Goal: Information Seeking & Learning: Check status

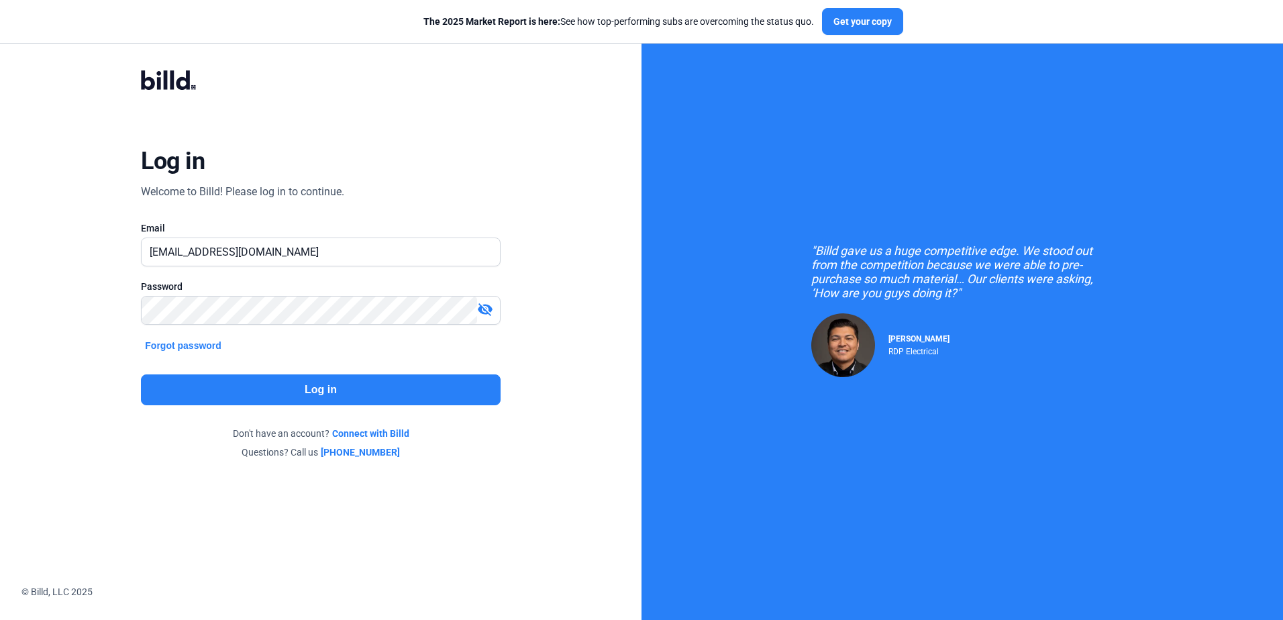
click at [285, 391] on button "Log in" at bounding box center [320, 390] width 359 height 31
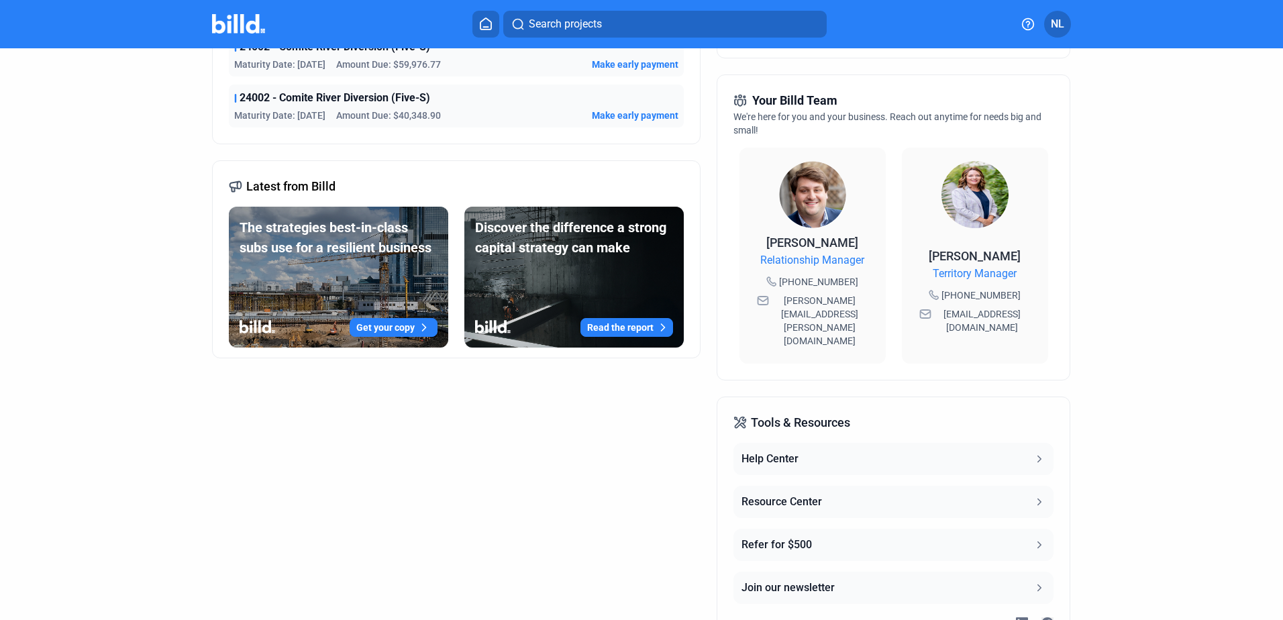
scroll to position [363, 0]
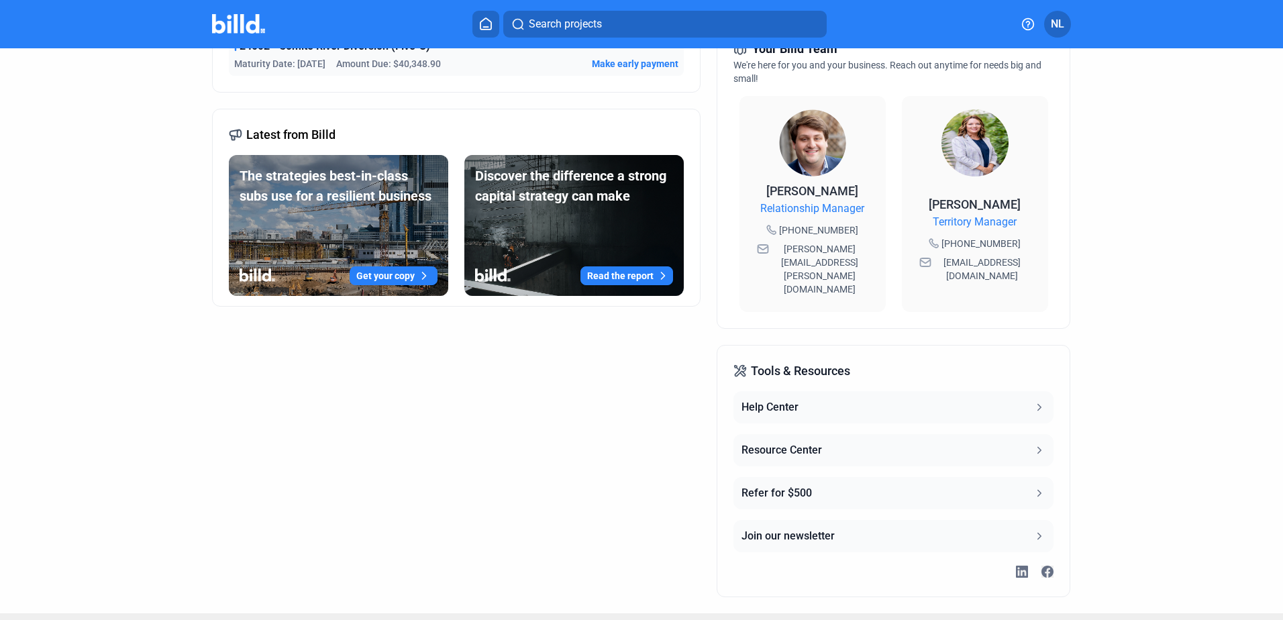
click at [391, 277] on button "Get your copy" at bounding box center [394, 275] width 88 height 19
click at [639, 277] on button "Read the report" at bounding box center [627, 275] width 93 height 19
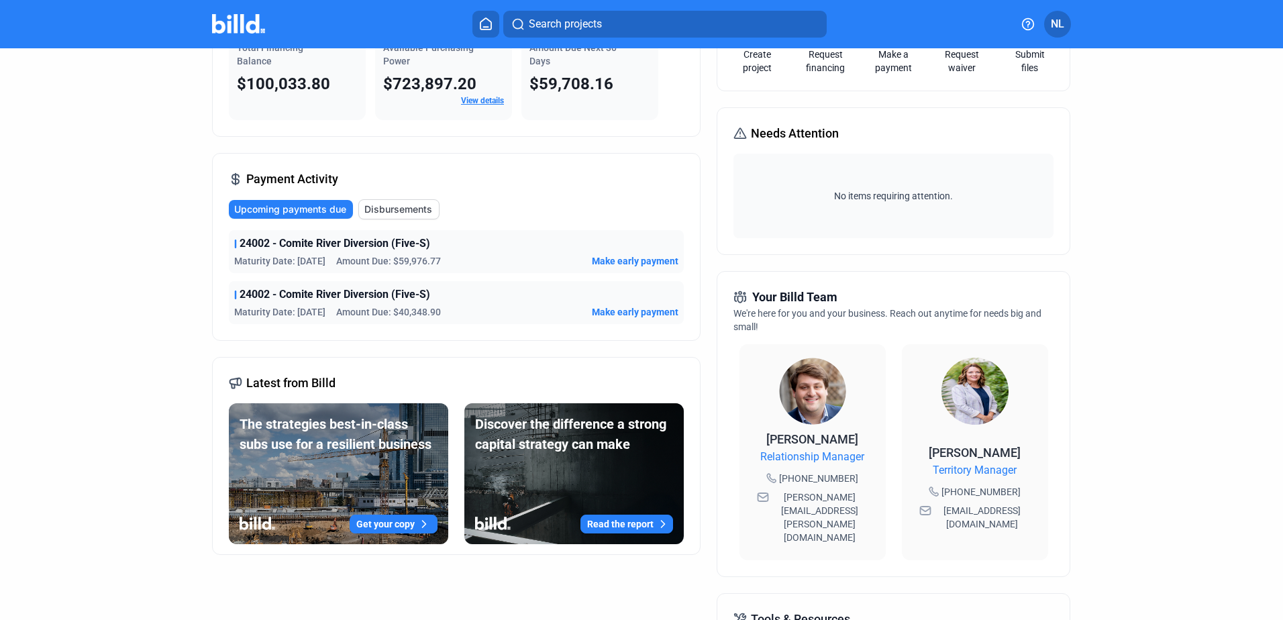
scroll to position [0, 0]
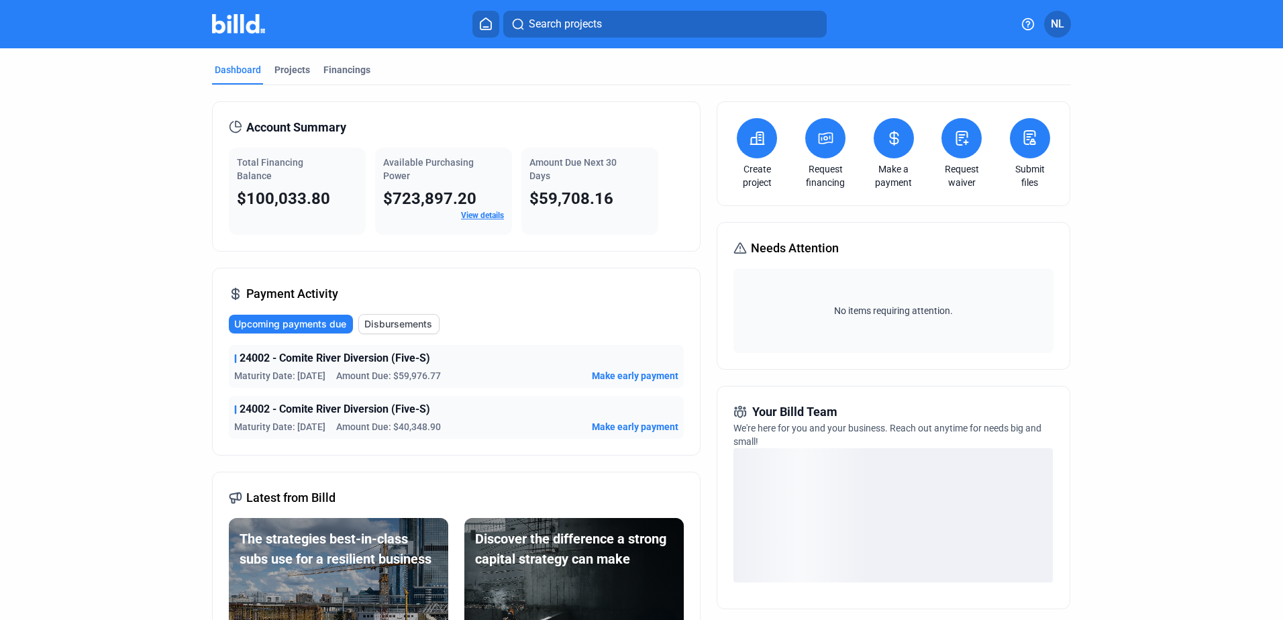
click at [462, 213] on link "View details" at bounding box center [482, 215] width 43 height 9
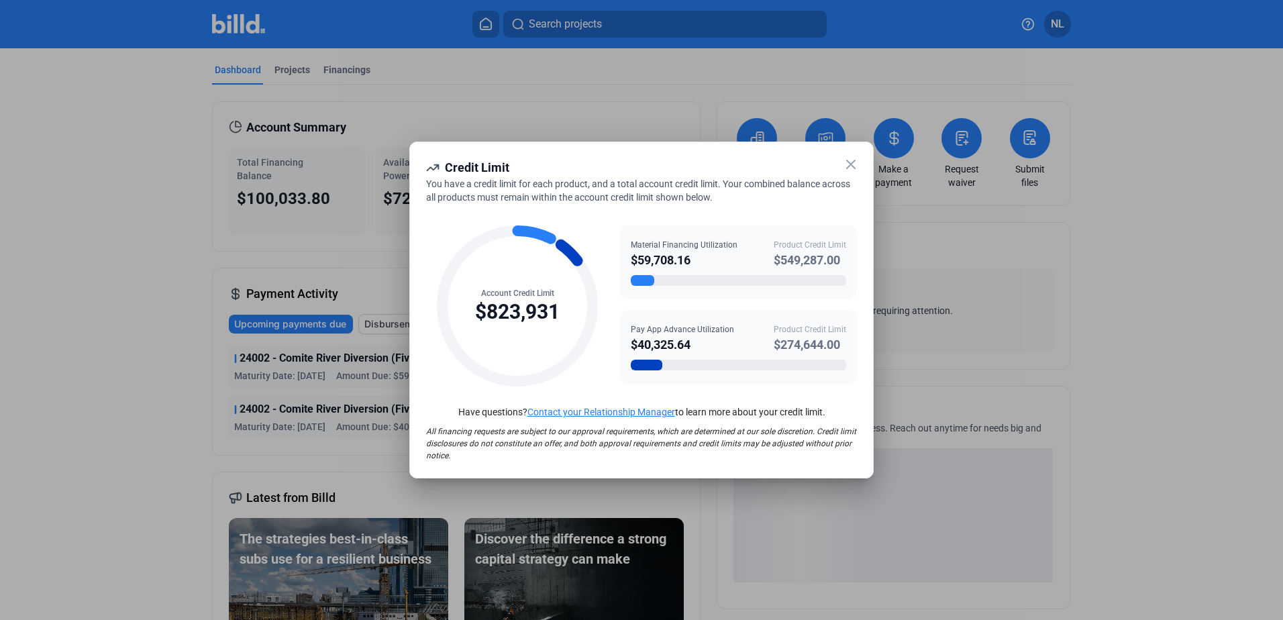
click at [654, 280] on div at bounding box center [642, 280] width 23 height 11
click at [687, 281] on div at bounding box center [738, 280] width 215 height 11
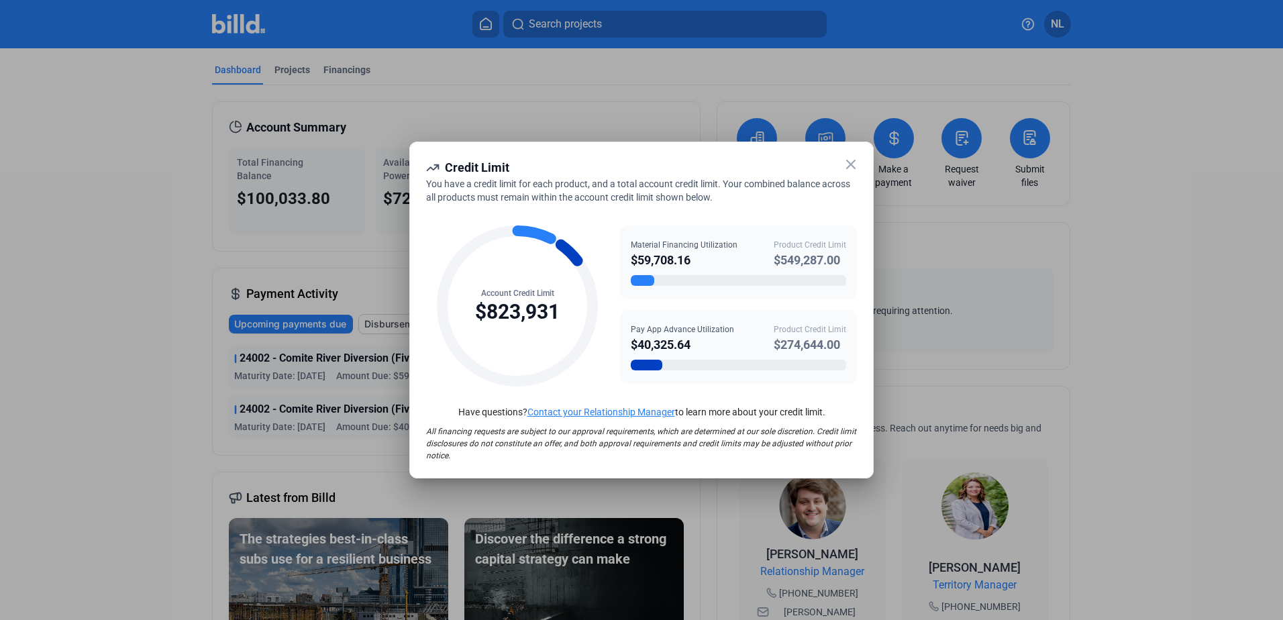
click at [641, 401] on mat-card-content "You have a credit limit for each product, and a total account credit limit. You…" at bounding box center [641, 319] width 431 height 285
click at [647, 373] on div "Pay App Advance Utilization $40,325.64 Product Credit Limit $274,644.00" at bounding box center [738, 347] width 237 height 74
drag, startPoint x: 718, startPoint y: 262, endPoint x: 815, endPoint y: 255, distance: 97.6
click at [719, 261] on div "$59,708.16" at bounding box center [684, 260] width 107 height 19
click at [822, 256] on div "$549,287.00" at bounding box center [810, 260] width 72 height 19
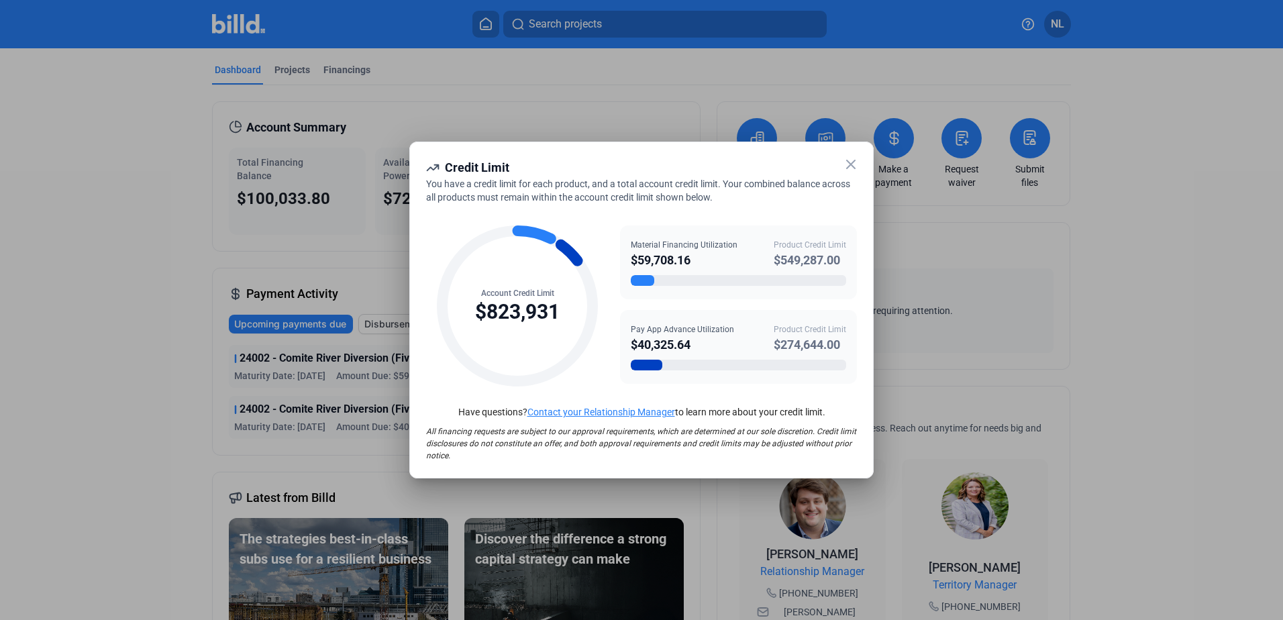
drag, startPoint x: 809, startPoint y: 326, endPoint x: 811, endPoint y: 256, distance: 69.9
click at [809, 328] on div "Pay App Advance Utilization $40,325.64 Product Credit Limit $274,644.00" at bounding box center [738, 347] width 237 height 74
drag, startPoint x: 523, startPoint y: 181, endPoint x: 771, endPoint y: 188, distance: 248.4
click at [771, 188] on span "You have a credit limit for each product, and a total account credit limit. You…" at bounding box center [638, 191] width 424 height 24
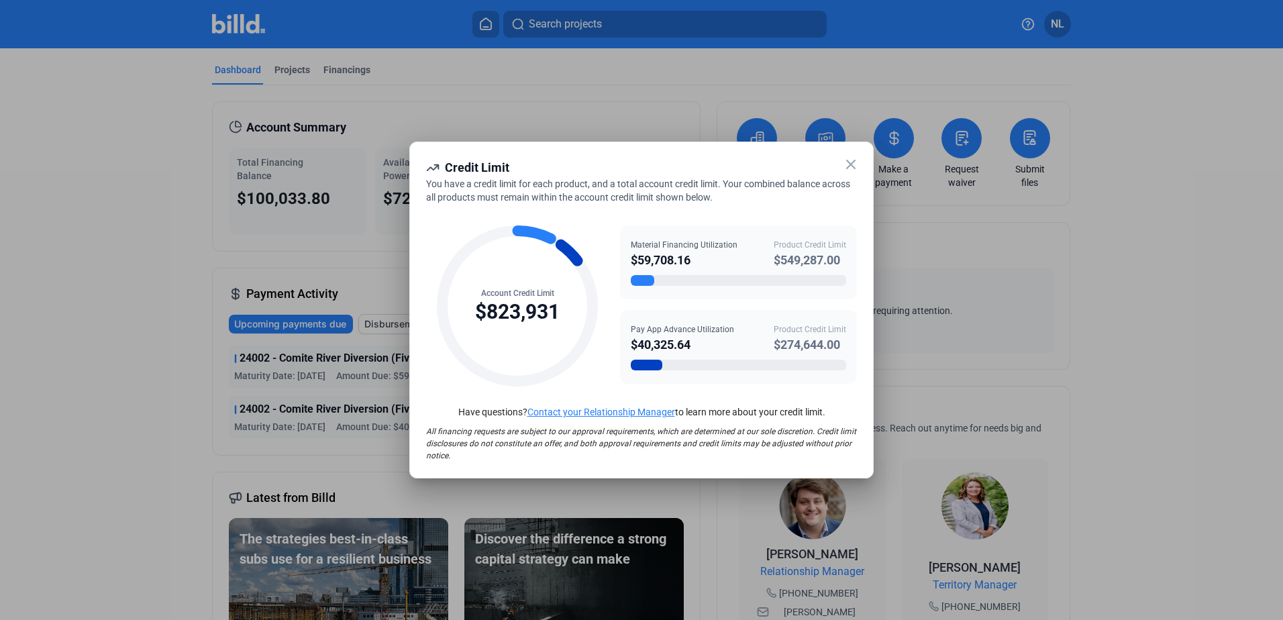
click at [847, 164] on icon at bounding box center [851, 164] width 16 height 16
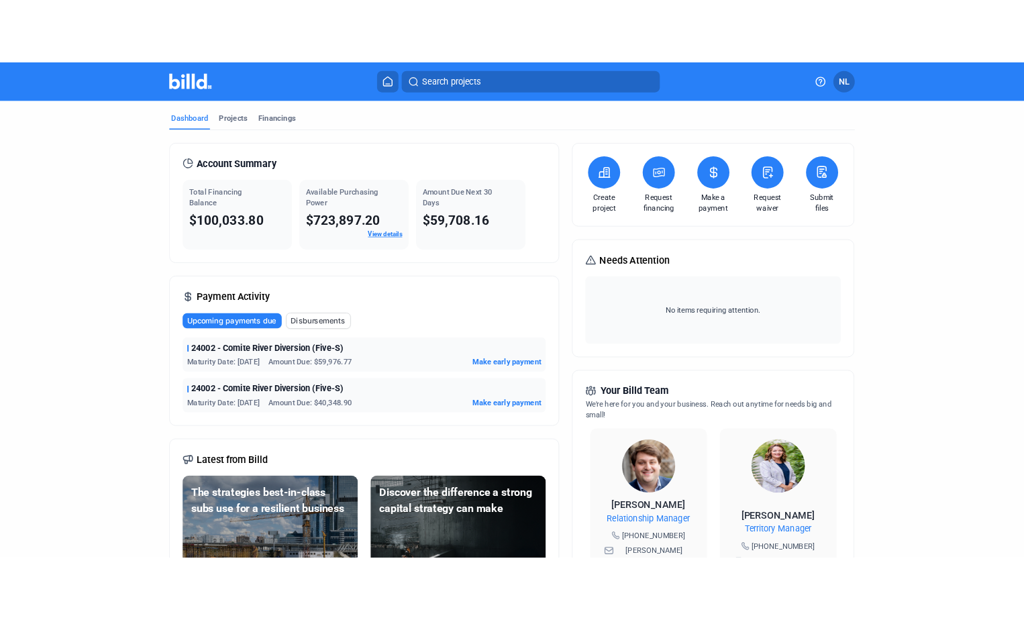
scroll to position [363, 0]
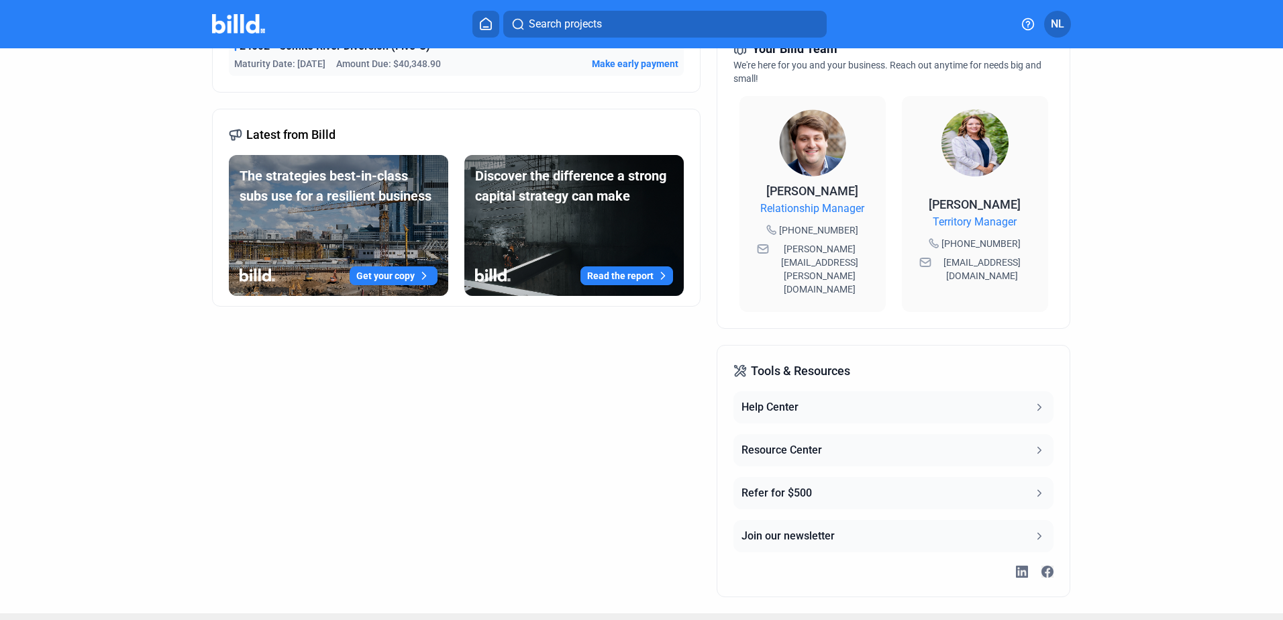
click at [793, 442] on div "Resource Center" at bounding box center [782, 450] width 81 height 16
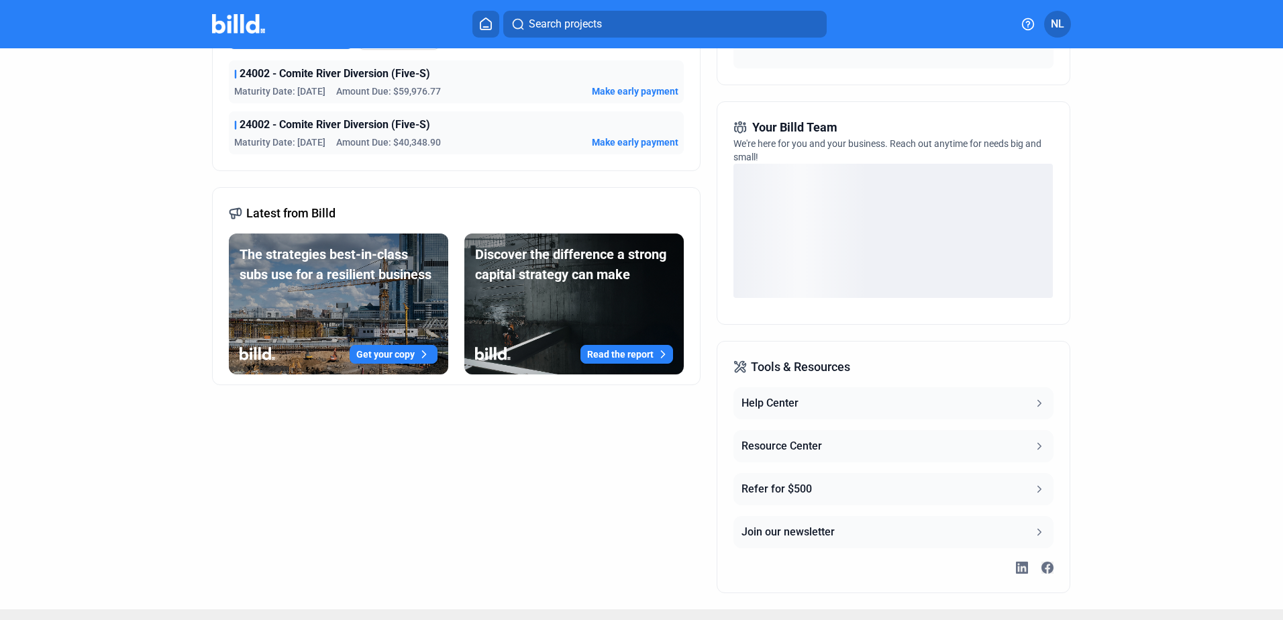
scroll to position [308, 0]
